Goal: Transaction & Acquisition: Purchase product/service

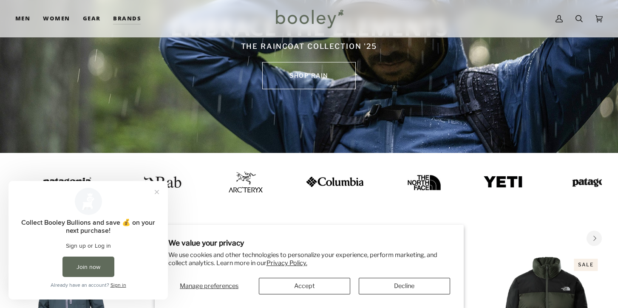
scroll to position [101, 0]
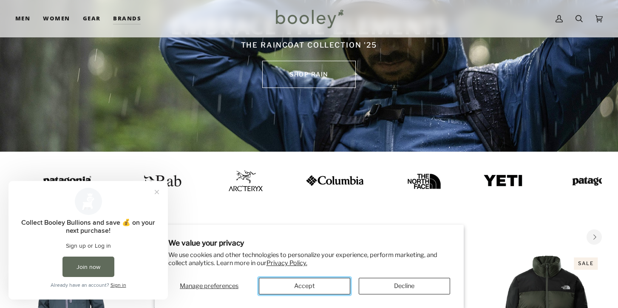
click at [309, 286] on button "Accept" at bounding box center [304, 286] width 91 height 17
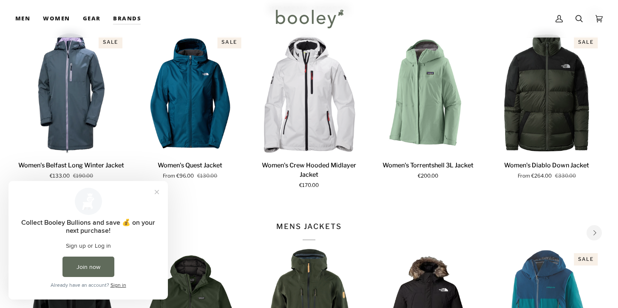
scroll to position [337, 0]
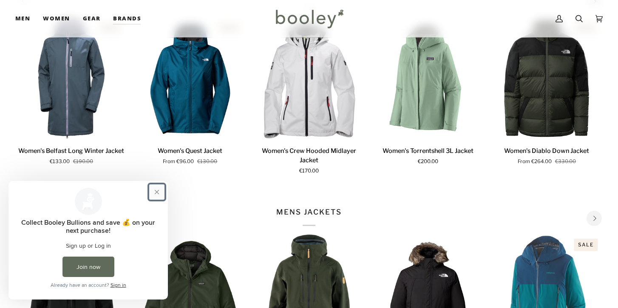
click at [156, 193] on button "Close prompt" at bounding box center [156, 192] width 15 height 15
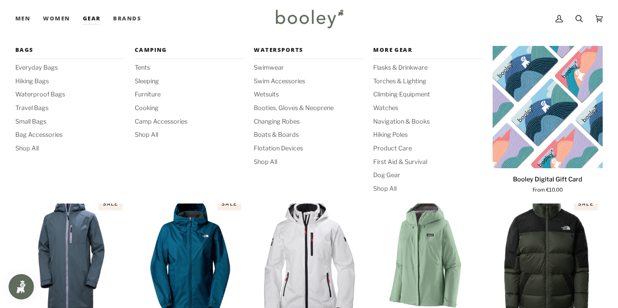
scroll to position [0, 0]
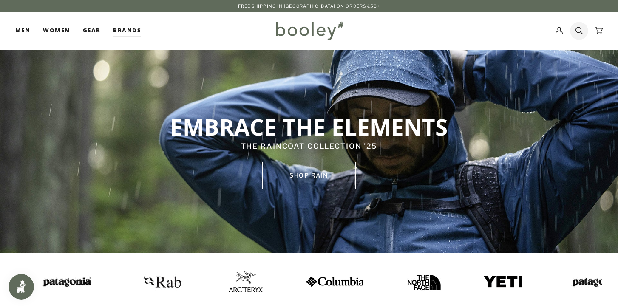
click at [578, 30] on icon at bounding box center [579, 30] width 7 height 13
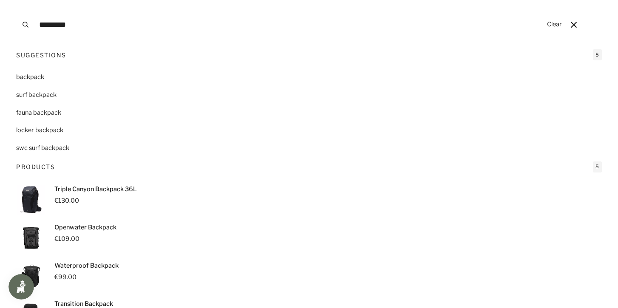
type input "*********"
click at [42, 80] on span "backpack" at bounding box center [30, 77] width 28 height 8
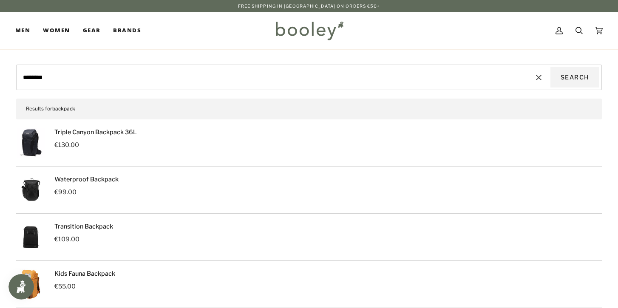
scroll to position [2, 0]
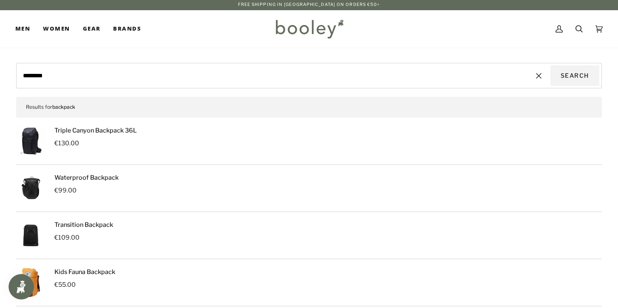
click at [30, 192] on img at bounding box center [31, 189] width 30 height 30
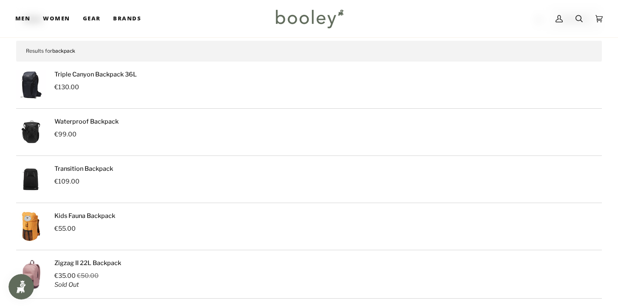
scroll to position [64, 0]
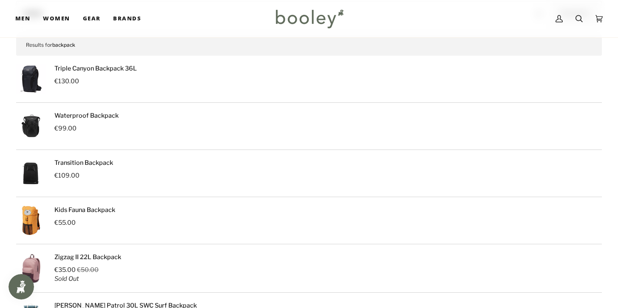
click at [81, 179] on p "€109.00" at bounding box center [83, 175] width 59 height 9
click at [41, 174] on img at bounding box center [31, 174] width 30 height 30
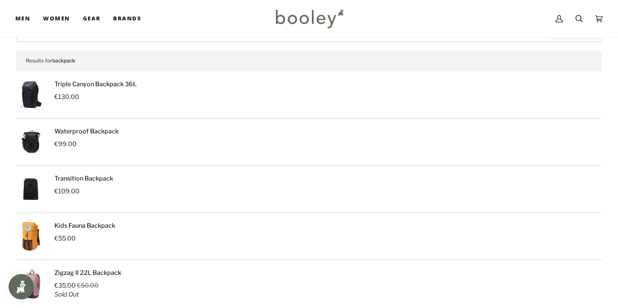
scroll to position [0, 0]
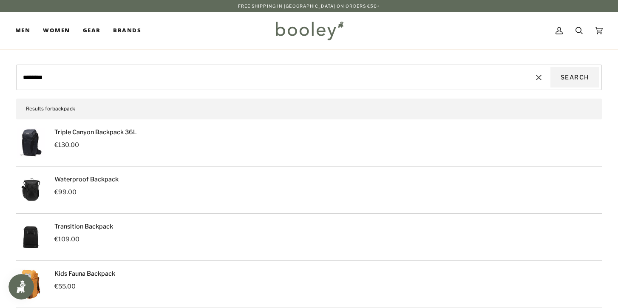
click at [34, 193] on img at bounding box center [31, 190] width 30 height 30
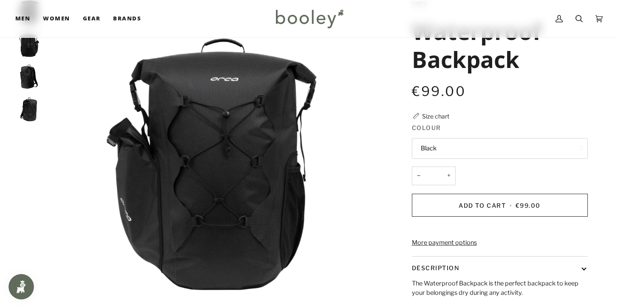
scroll to position [58, 0]
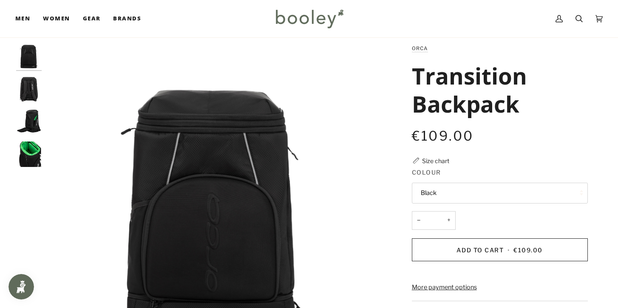
scroll to position [14, 0]
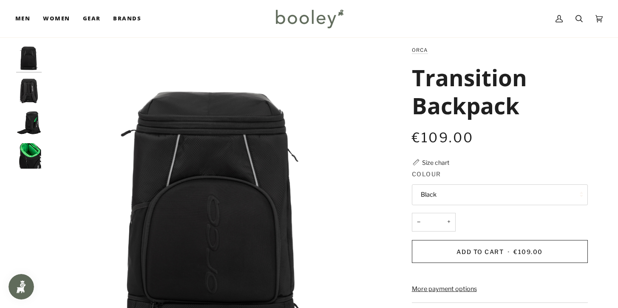
click at [28, 164] on img "Orca Transition Backpack Black - Booley Galway" at bounding box center [29, 156] width 26 height 26
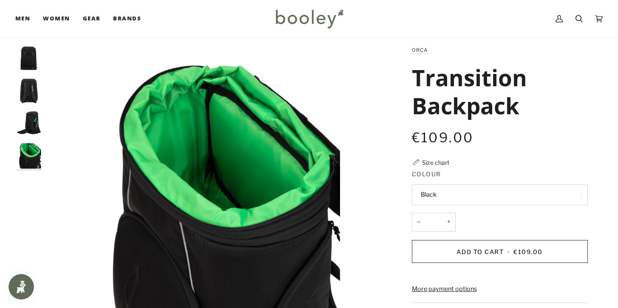
click at [34, 120] on img "Orca Transition Backpack Black - Booley Galway" at bounding box center [29, 124] width 26 height 26
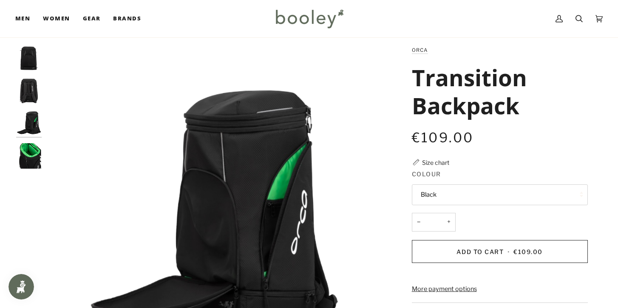
click at [32, 97] on img "Orca Transition Backpack Black - Booley Galway" at bounding box center [29, 91] width 26 height 26
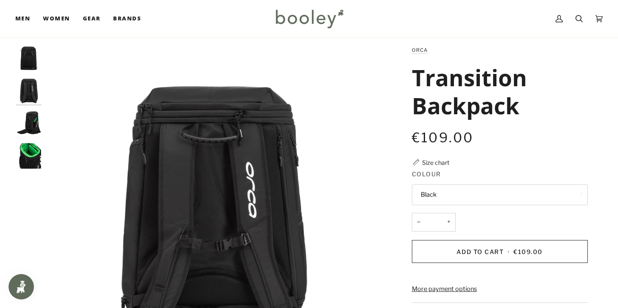
click at [31, 52] on img "Orca Transition Backpack Black - Booley Galway" at bounding box center [29, 59] width 26 height 26
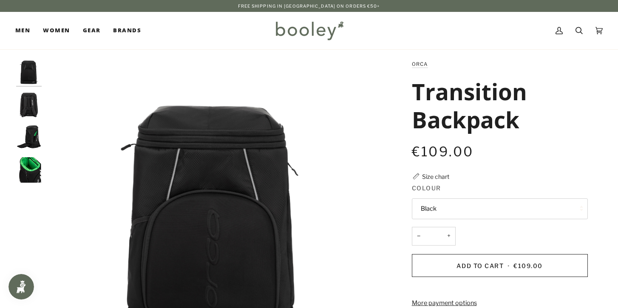
scroll to position [0, 0]
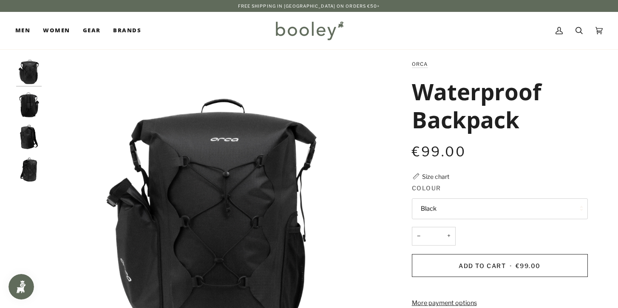
click at [29, 171] on img "Orca Waterproof Backpack Black - Booley Galway" at bounding box center [29, 170] width 26 height 26
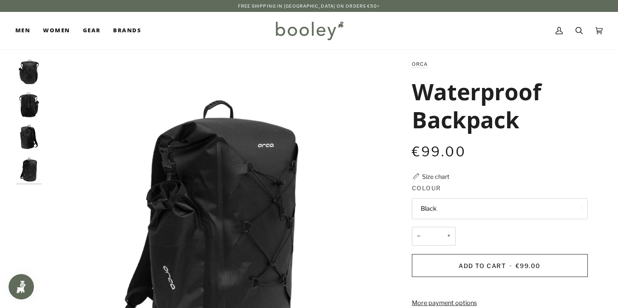
click at [27, 140] on img "Orca Waterproof Backpack Black - Booley Galway" at bounding box center [29, 138] width 26 height 26
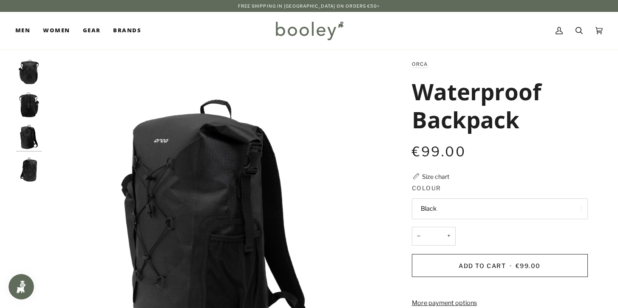
click at [31, 115] on img "Orca Waterproof Backpack Black - Booley Galway" at bounding box center [29, 105] width 26 height 26
